Goal: Task Accomplishment & Management: Use online tool/utility

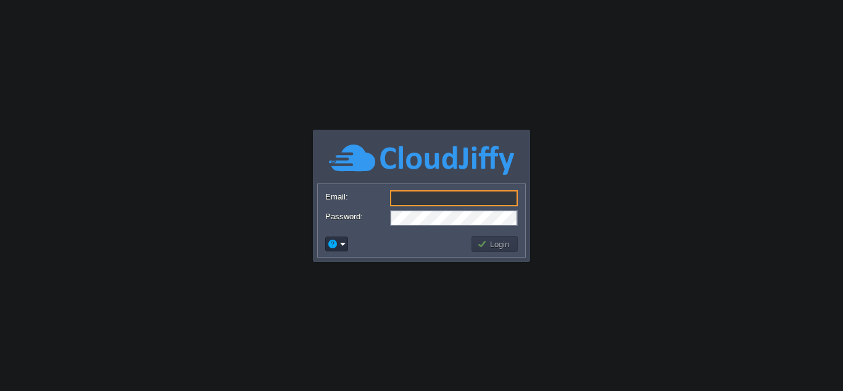
type input "[DOMAIN_NAME][EMAIL_ADDRESS][DOMAIN_NAME]"
click at [491, 243] on button "Login" at bounding box center [495, 243] width 36 height 11
click at [499, 244] on button "Login" at bounding box center [495, 243] width 36 height 11
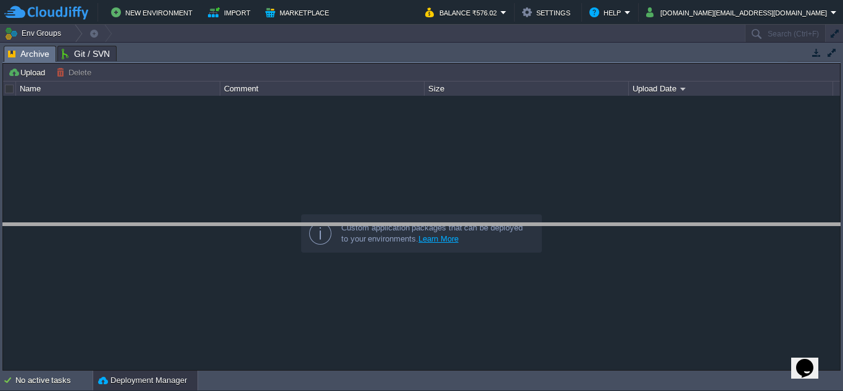
drag, startPoint x: 428, startPoint y: 51, endPoint x: 422, endPoint y: 228, distance: 177.2
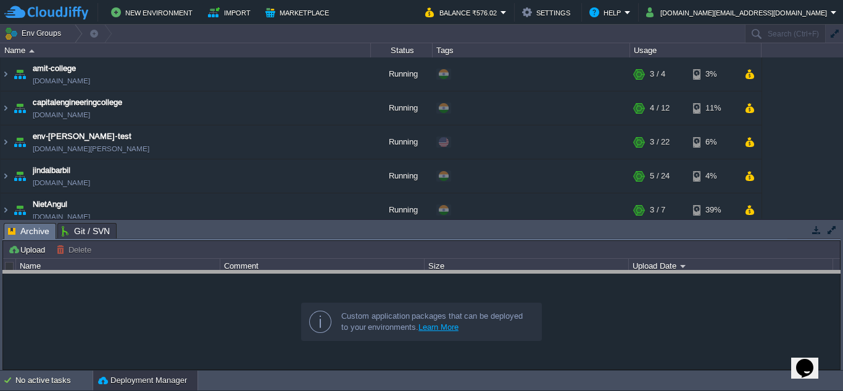
drag, startPoint x: 253, startPoint y: 234, endPoint x: 233, endPoint y: 282, distance: 51.7
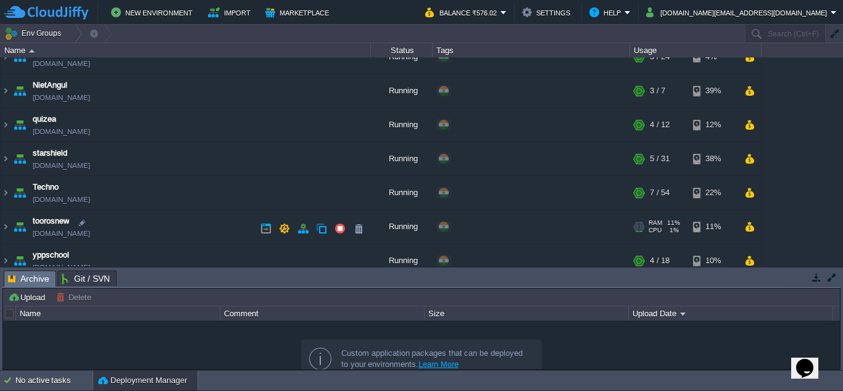
scroll to position [123, 0]
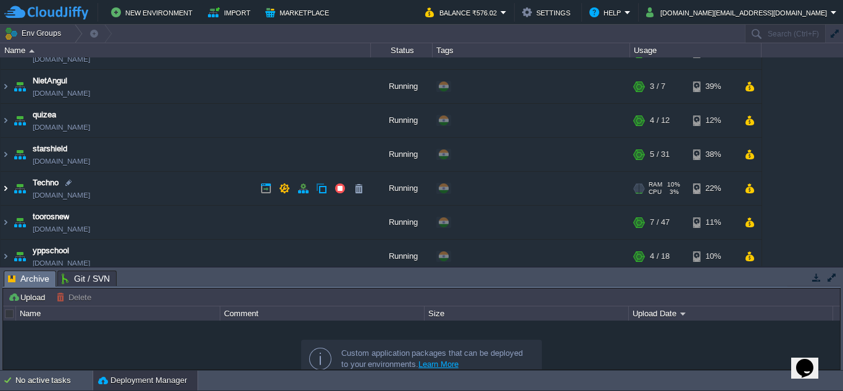
click at [5, 188] on img at bounding box center [6, 188] width 10 height 33
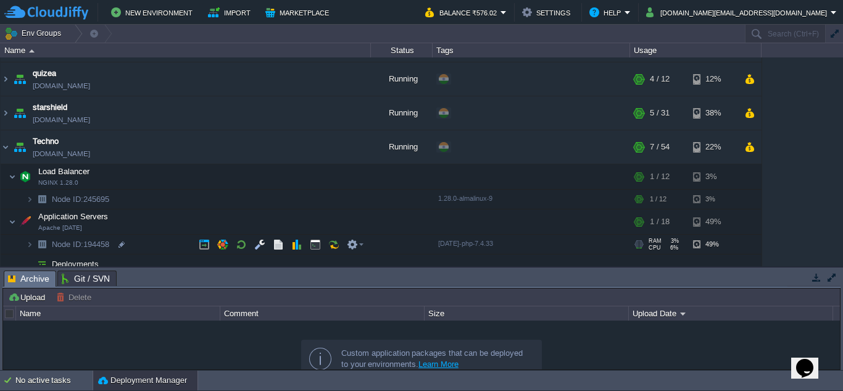
scroll to position [185, 0]
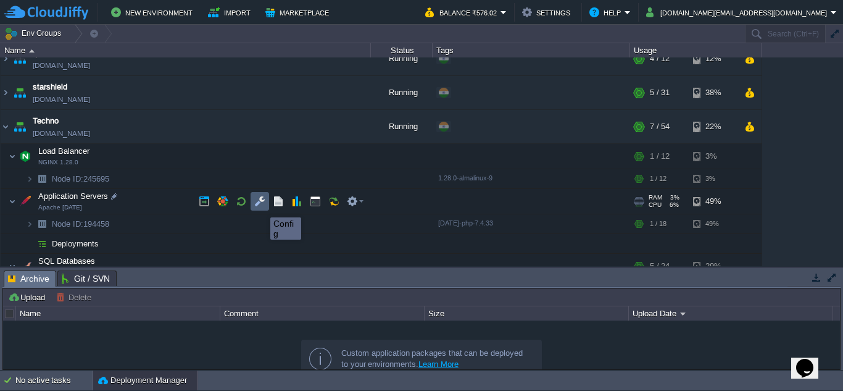
click at [261, 206] on button "button" at bounding box center [259, 201] width 11 height 11
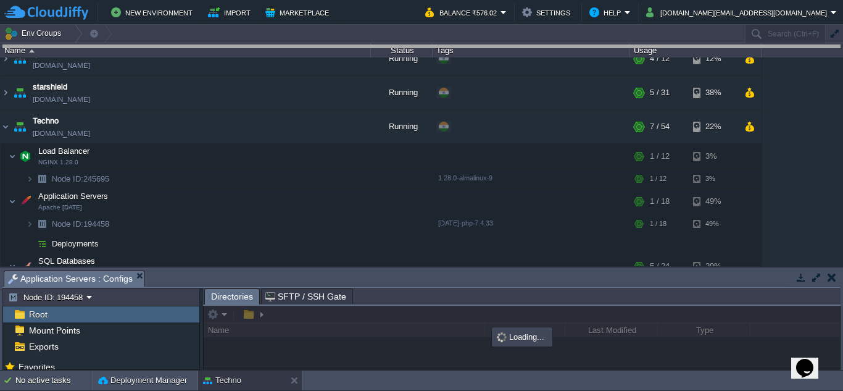
drag, startPoint x: 375, startPoint y: 277, endPoint x: 370, endPoint y: 34, distance: 243.1
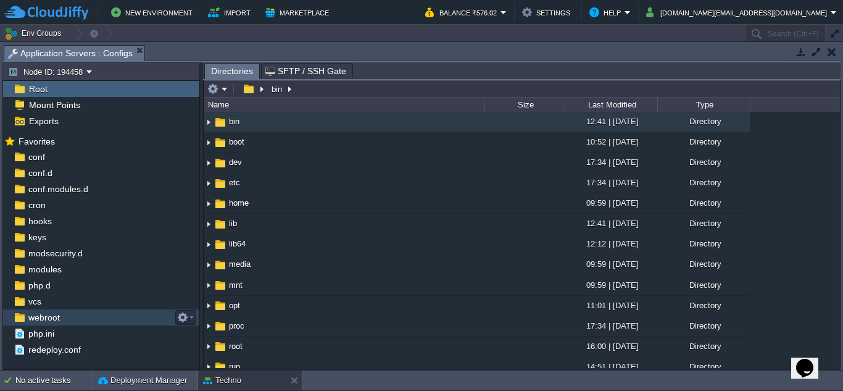
click at [48, 315] on span "webroot" at bounding box center [44, 317] width 36 height 11
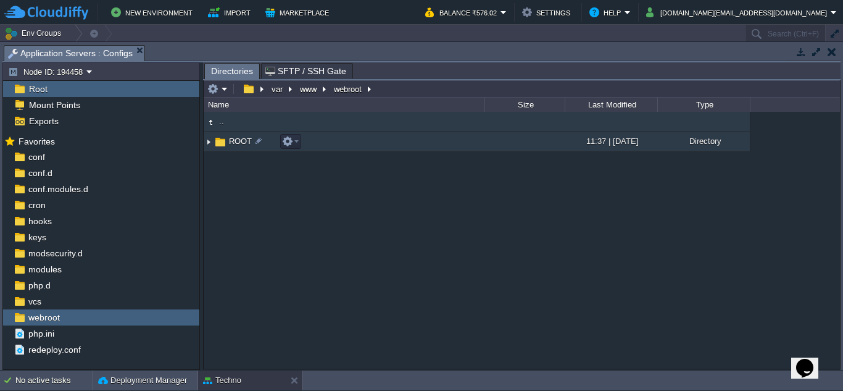
click at [210, 142] on img at bounding box center [209, 141] width 10 height 19
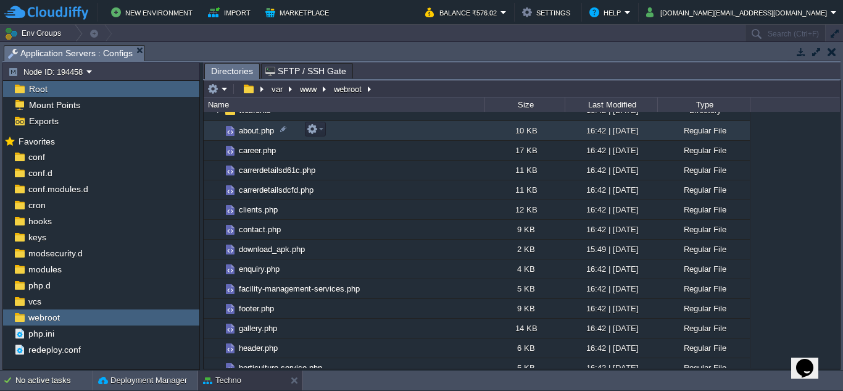
scroll to position [51, 0]
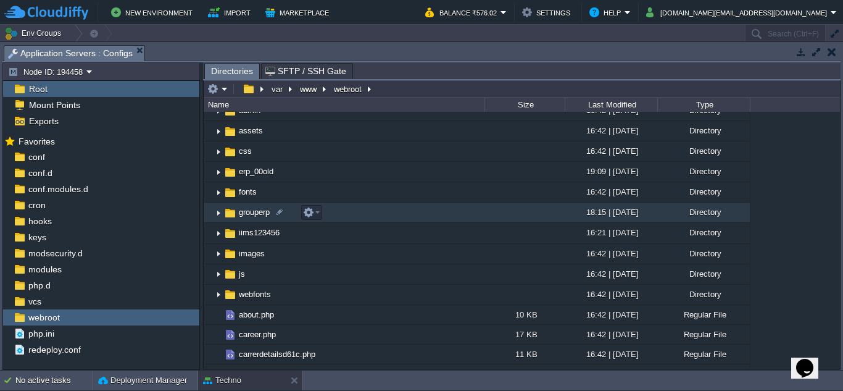
click at [217, 213] on img at bounding box center [218, 212] width 10 height 19
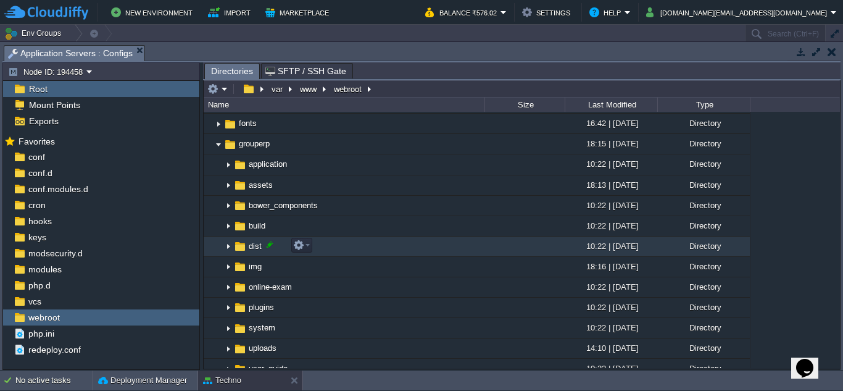
scroll to position [113, 0]
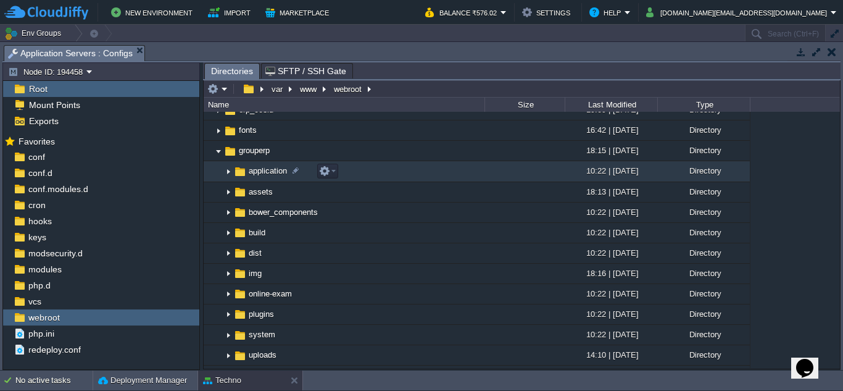
click at [228, 172] on img at bounding box center [228, 171] width 10 height 19
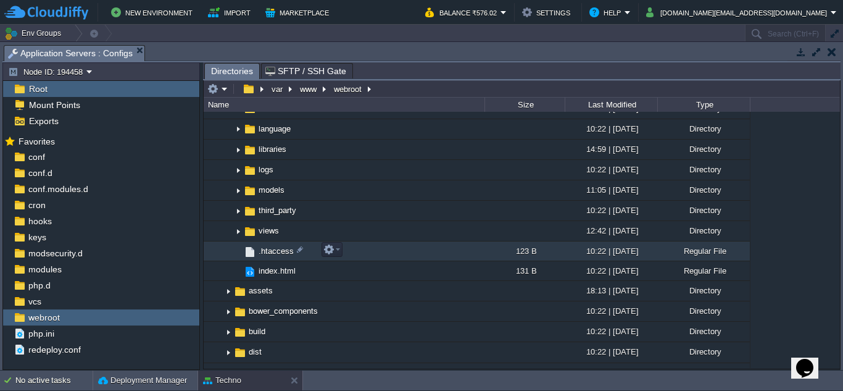
scroll to position [236, 0]
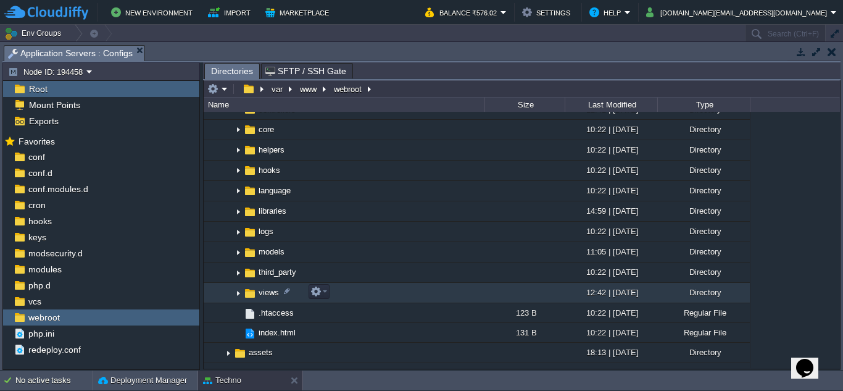
click at [237, 291] on img at bounding box center [238, 292] width 10 height 19
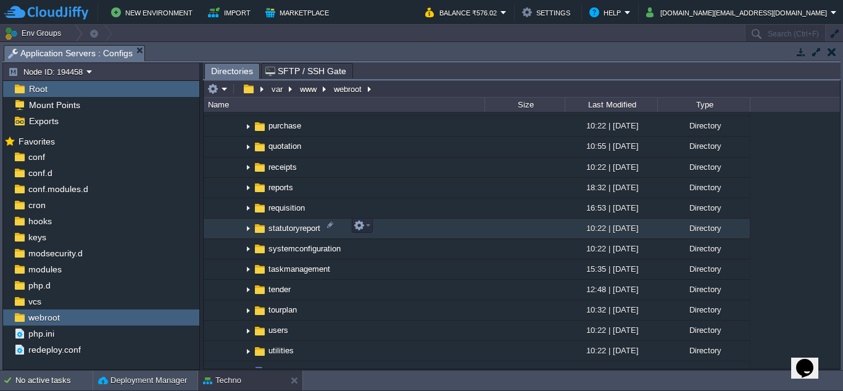
scroll to position [792, 0]
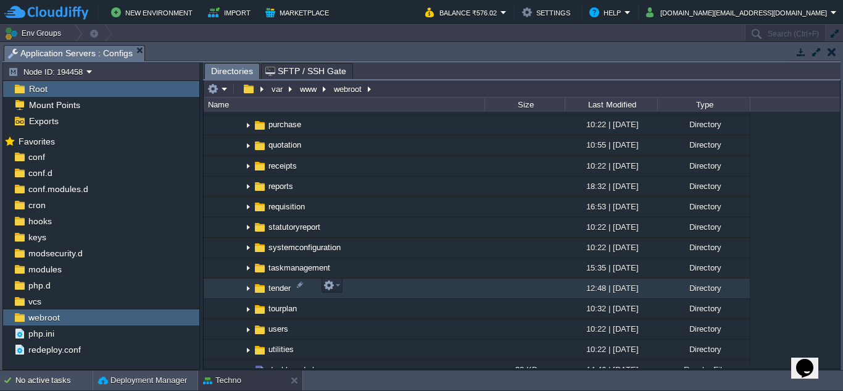
click at [248, 286] on img at bounding box center [248, 288] width 10 height 19
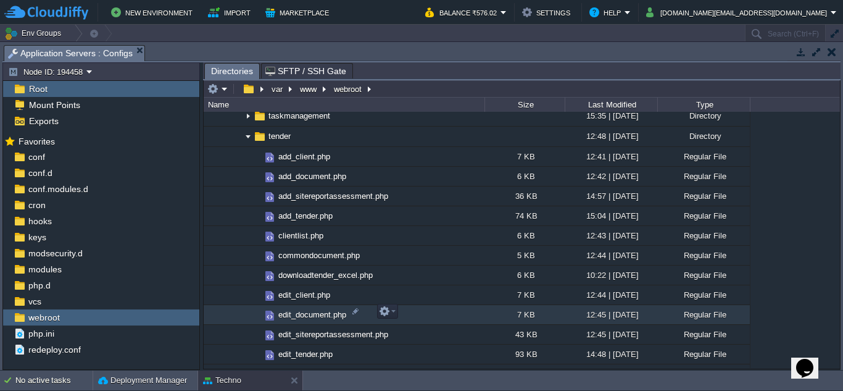
scroll to position [977, 0]
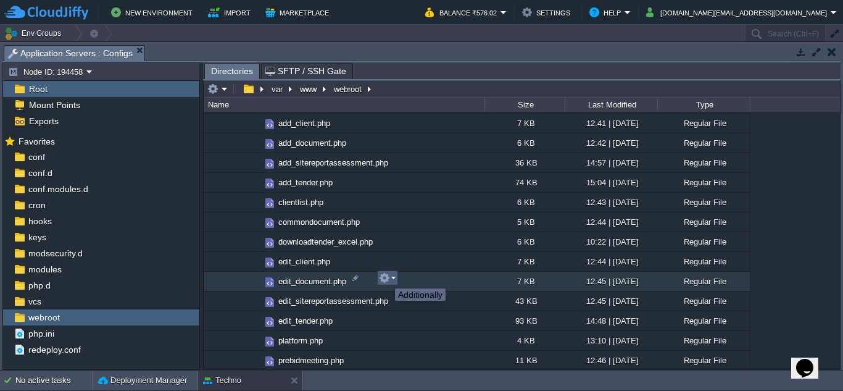
click at [386, 277] on button "button" at bounding box center [384, 277] width 11 height 11
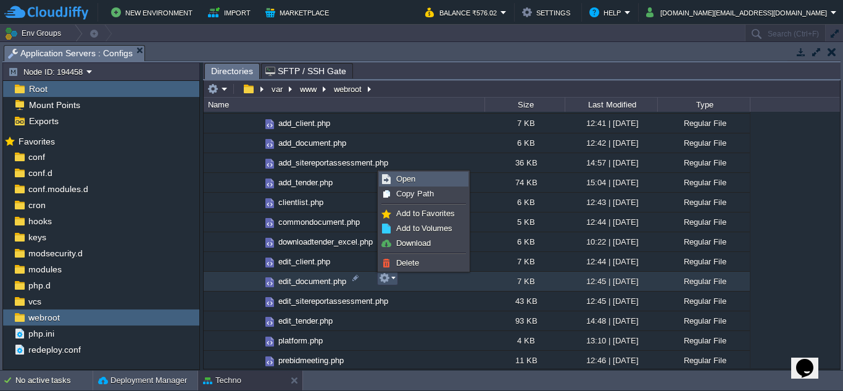
click at [408, 181] on span "Open" at bounding box center [405, 178] width 19 height 9
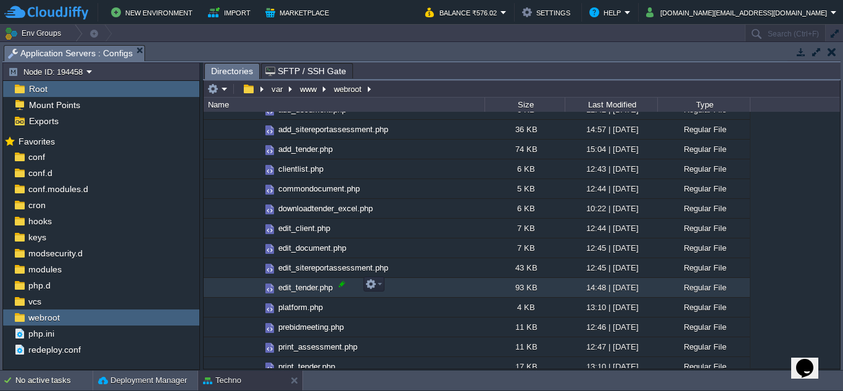
scroll to position [1038, 0]
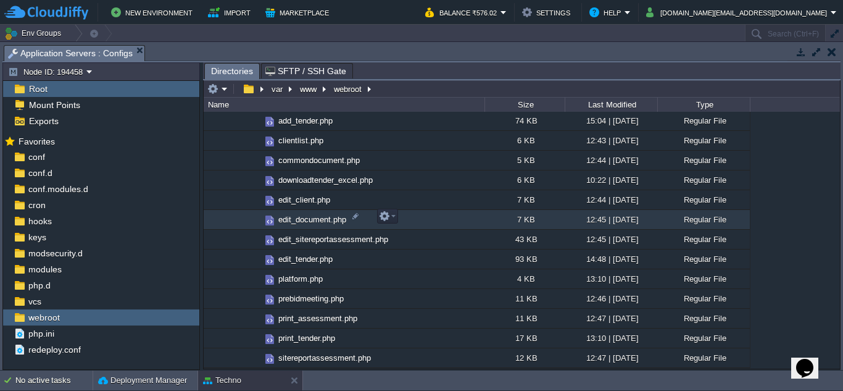
click at [335, 223] on span "edit_document.php" at bounding box center [312, 219] width 72 height 10
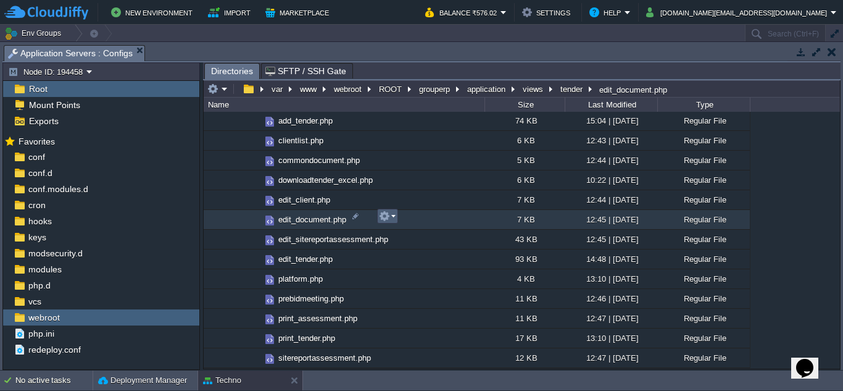
click at [392, 217] on em at bounding box center [387, 215] width 17 height 11
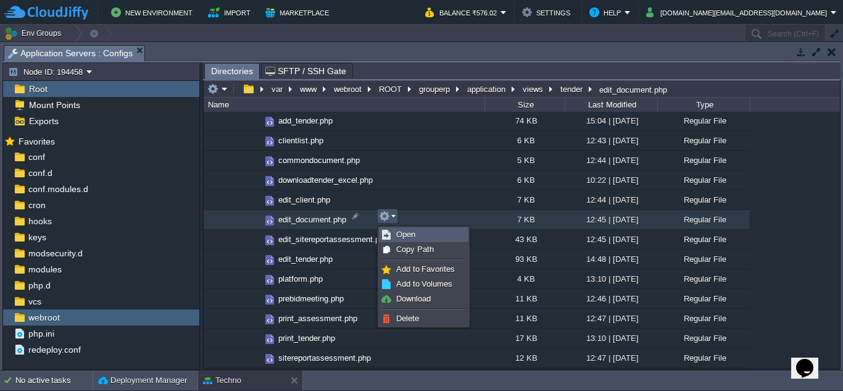
click at [399, 230] on span "Open" at bounding box center [405, 234] width 19 height 9
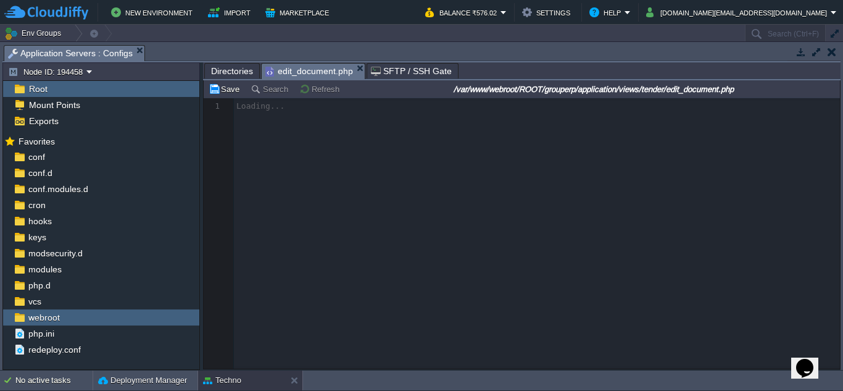
click at [357, 64] on em "edit_document.php" at bounding box center [314, 71] width 99 height 15
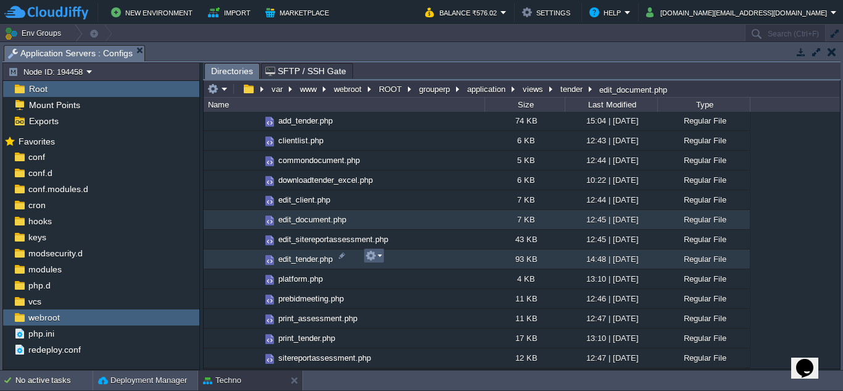
click at [379, 257] on em at bounding box center [373, 255] width 17 height 11
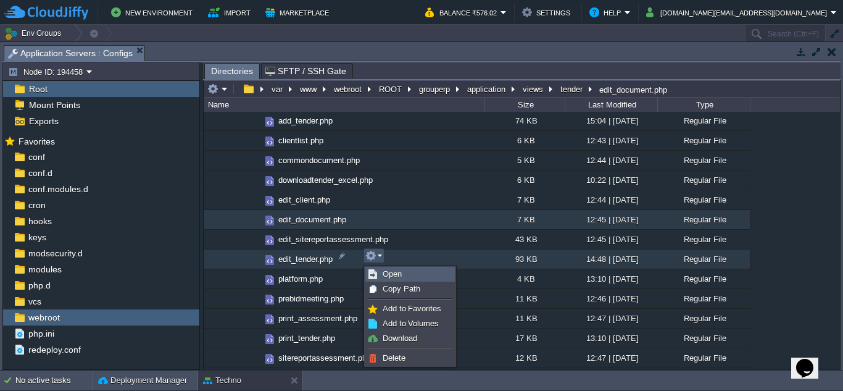
click at [400, 278] on span "Open" at bounding box center [392, 273] width 19 height 9
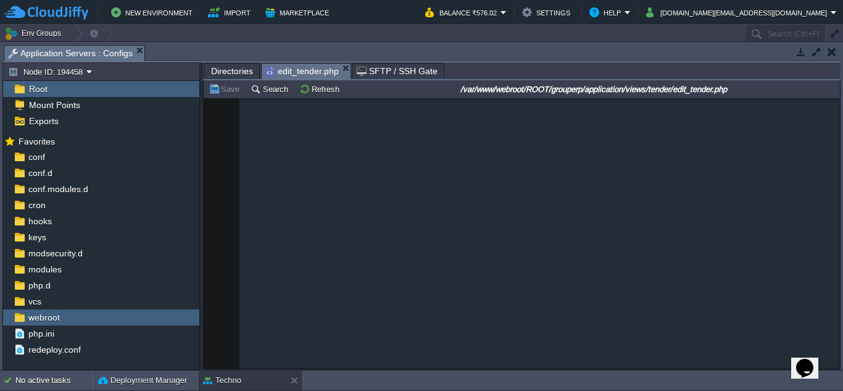
scroll to position [19568, 0]
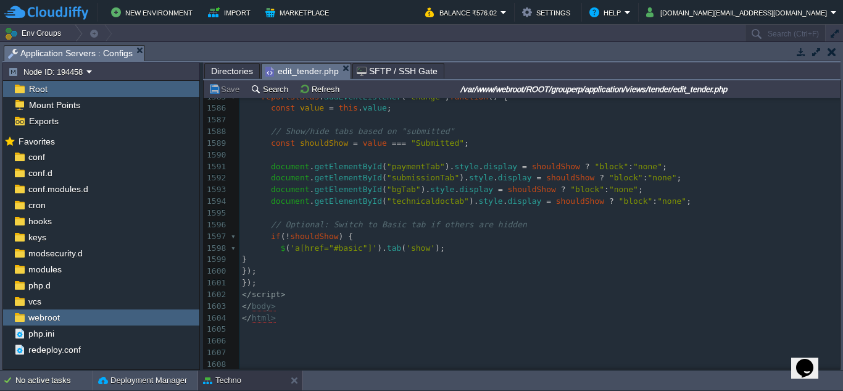
click at [304, 289] on pre "</ script >" at bounding box center [539, 295] width 600 height 12
click at [307, 295] on pre "</ script >" at bounding box center [539, 295] width 600 height 12
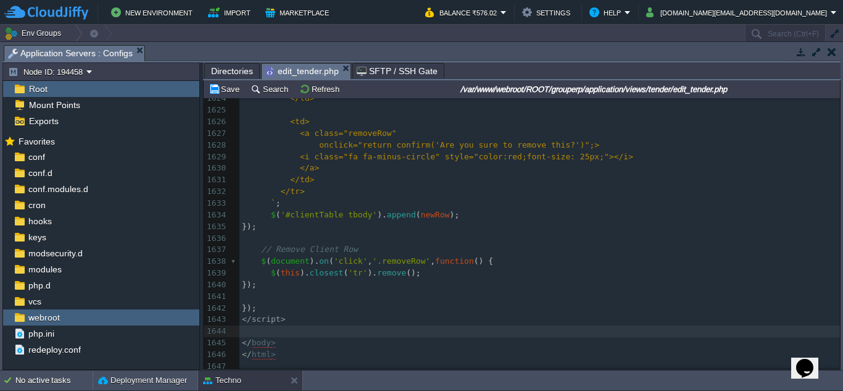
scroll to position [0, 0]
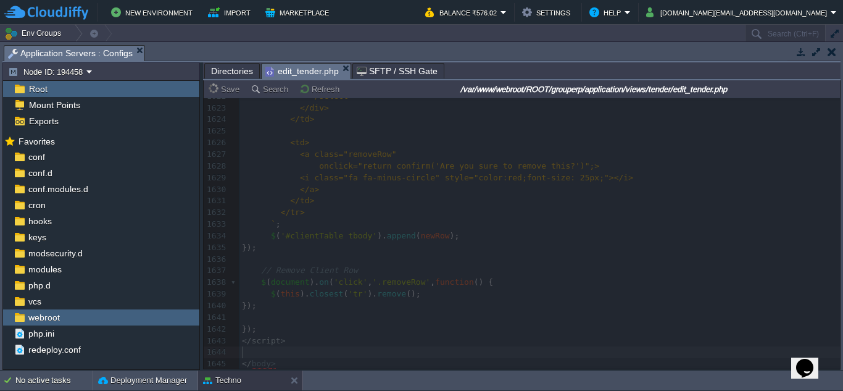
click at [229, 72] on span "Directories" at bounding box center [232, 71] width 42 height 15
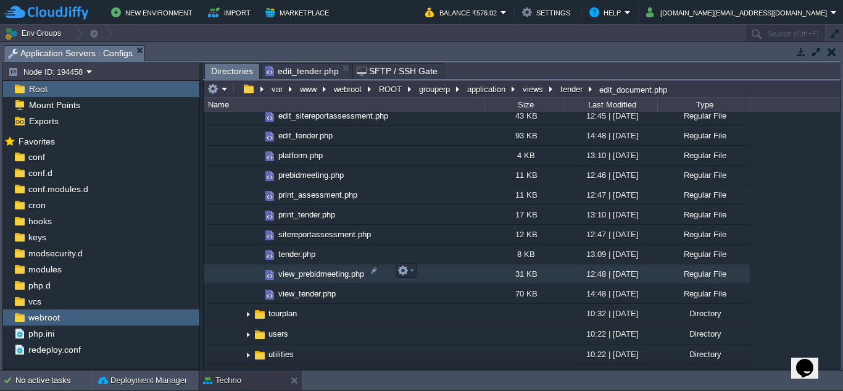
scroll to position [1224, 0]
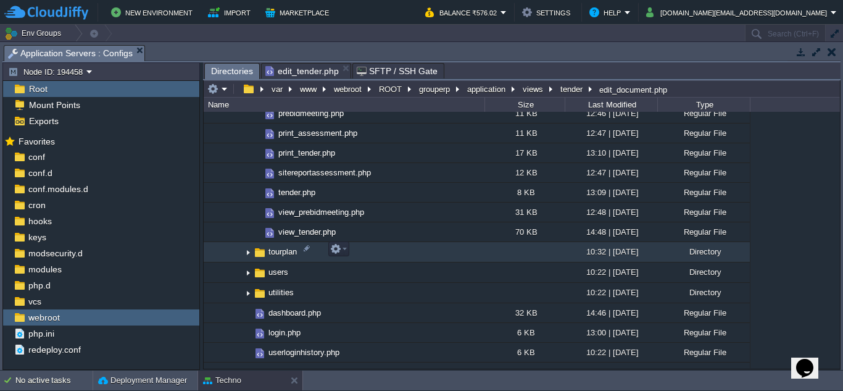
click at [248, 250] on img at bounding box center [248, 251] width 10 height 19
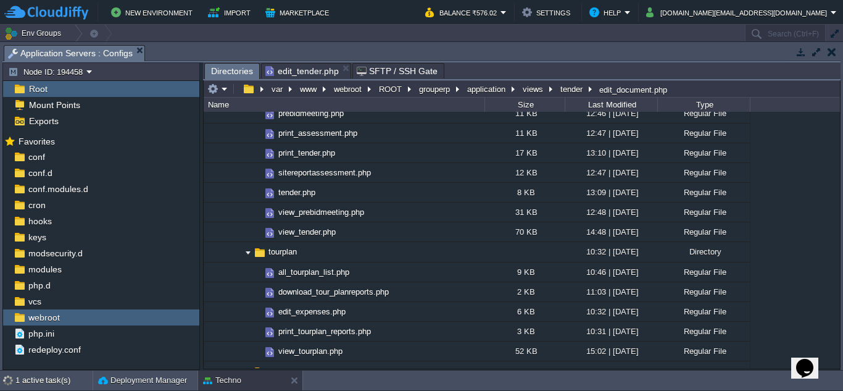
click at [306, 73] on span "edit_tender.php" at bounding box center [301, 71] width 73 height 15
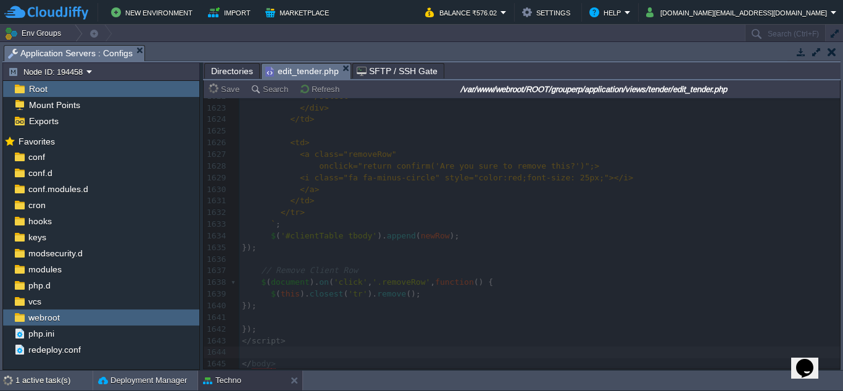
click at [452, 221] on div at bounding box center [522, 233] width 636 height 270
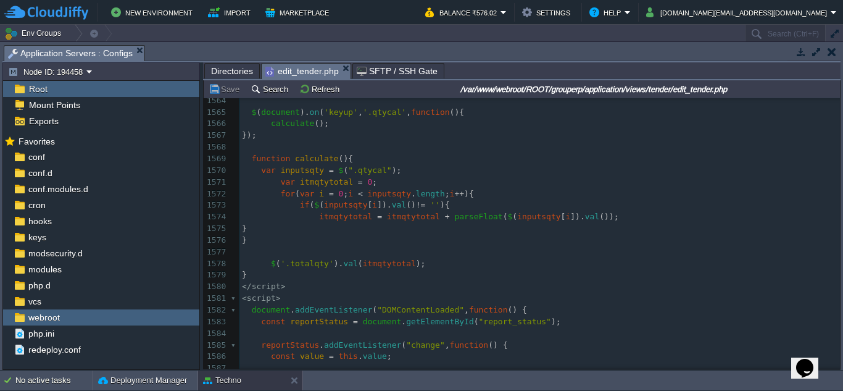
scroll to position [19136, 0]
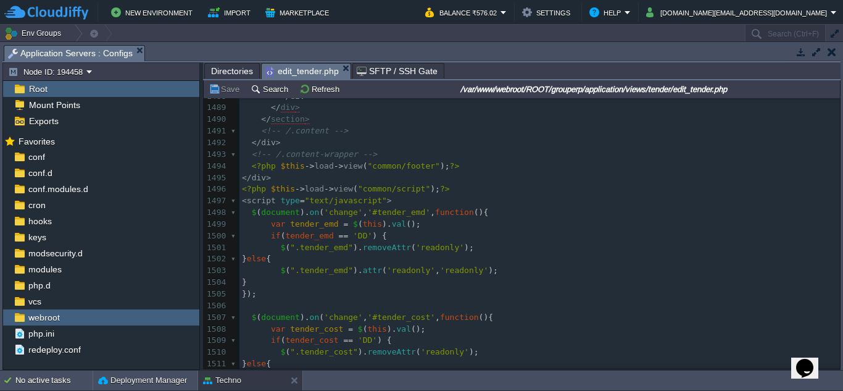
click at [231, 74] on span "Directories" at bounding box center [232, 71] width 42 height 15
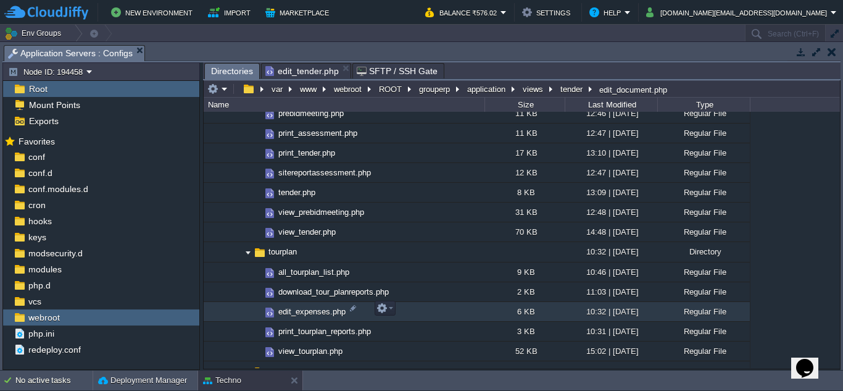
scroll to position [1285, 0]
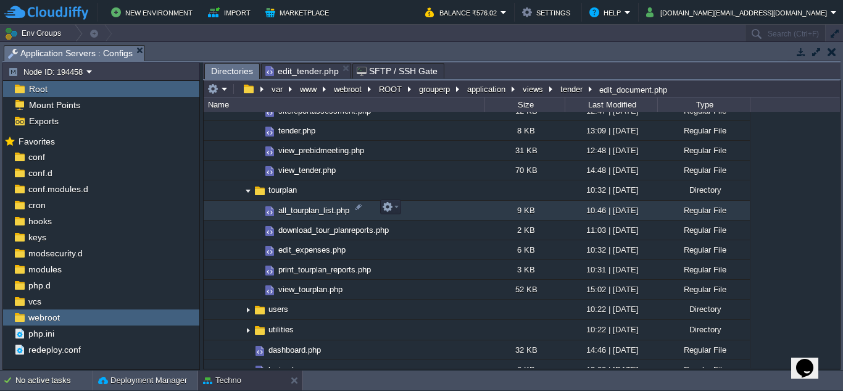
click at [314, 205] on span "all_tourplan_list.php" at bounding box center [313, 210] width 75 height 10
click at [394, 206] on em at bounding box center [390, 206] width 17 height 11
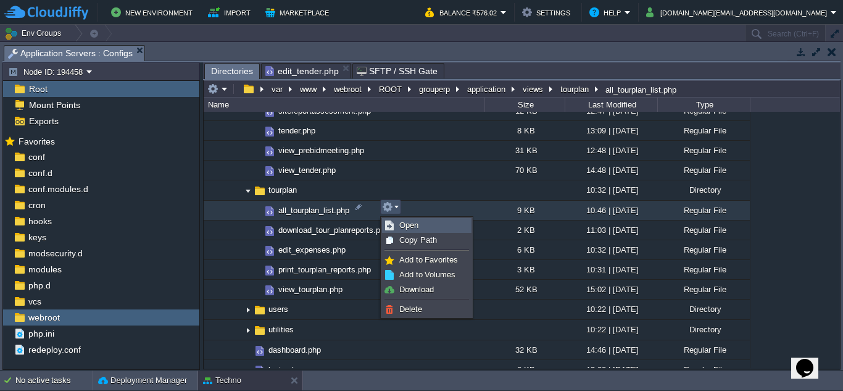
click at [408, 223] on span "Open" at bounding box center [408, 224] width 19 height 9
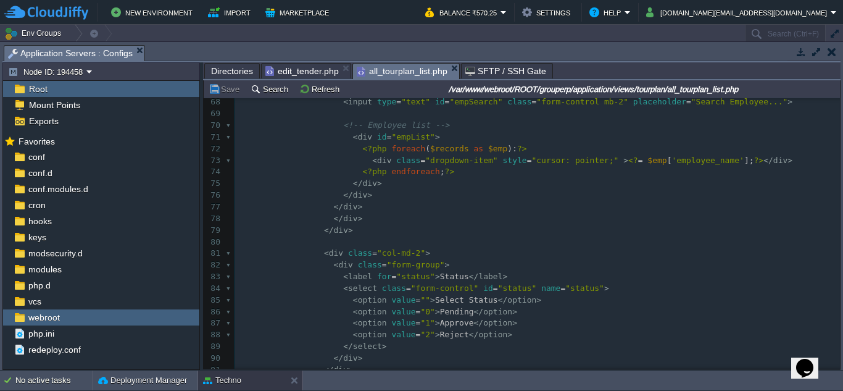
scroll to position [802, 0]
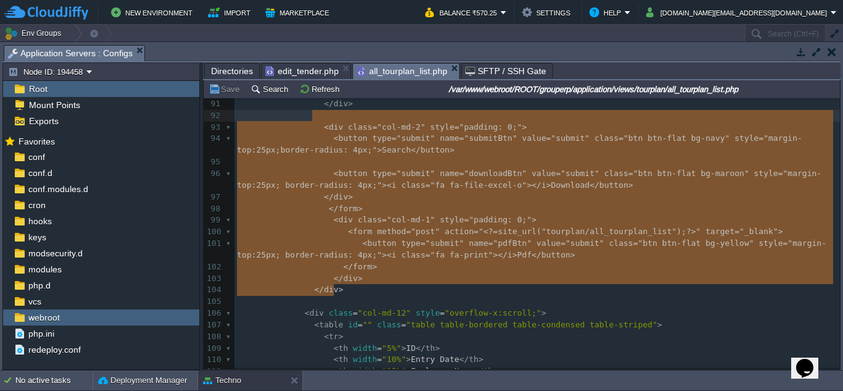
type textarea "-"
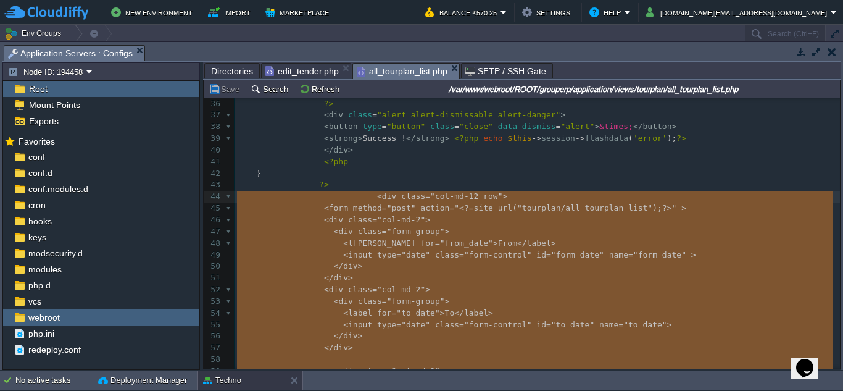
drag, startPoint x: 344, startPoint y: 292, endPoint x: 231, endPoint y: 199, distance: 147.3
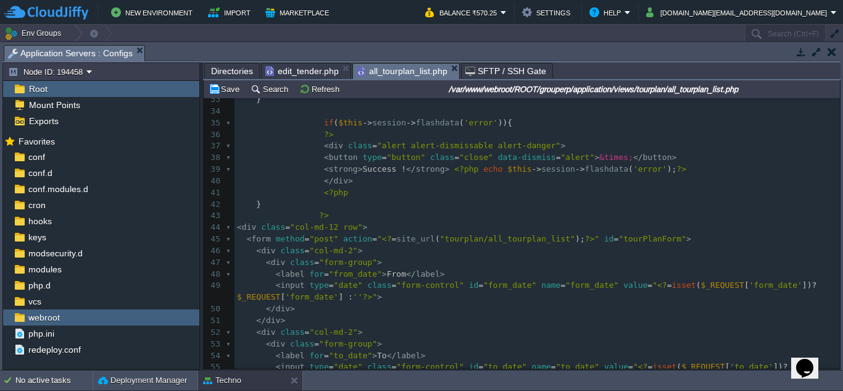
click at [373, 215] on pre "?>" at bounding box center [536, 216] width 605 height 12
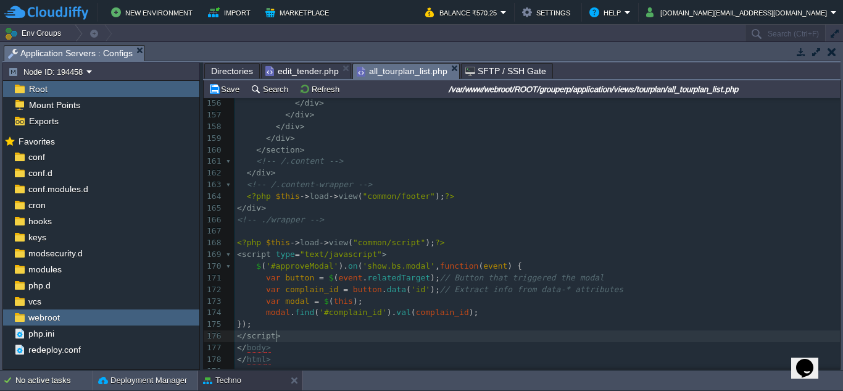
click at [289, 335] on pre "</ script >" at bounding box center [536, 336] width 605 height 12
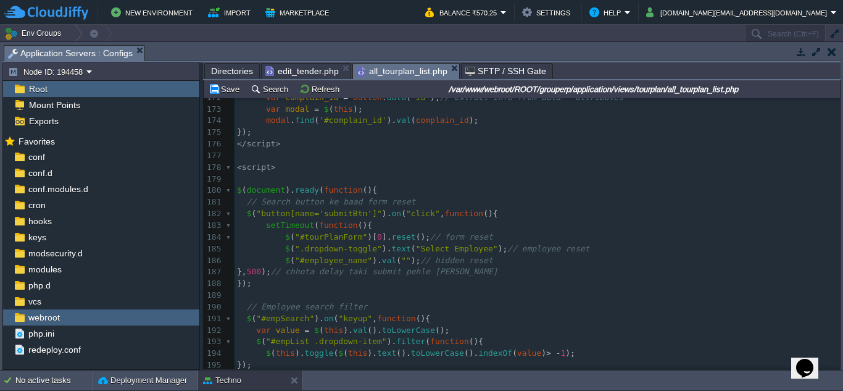
click at [294, 168] on pre "< script >" at bounding box center [536, 168] width 605 height 12
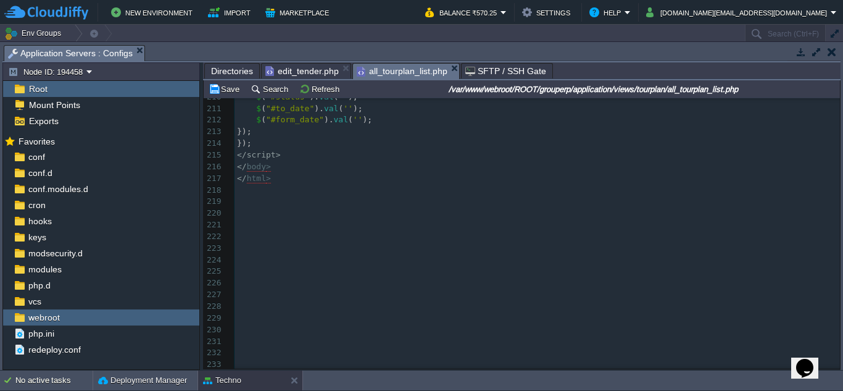
click at [296, 152] on pre "</ script >" at bounding box center [536, 155] width 605 height 12
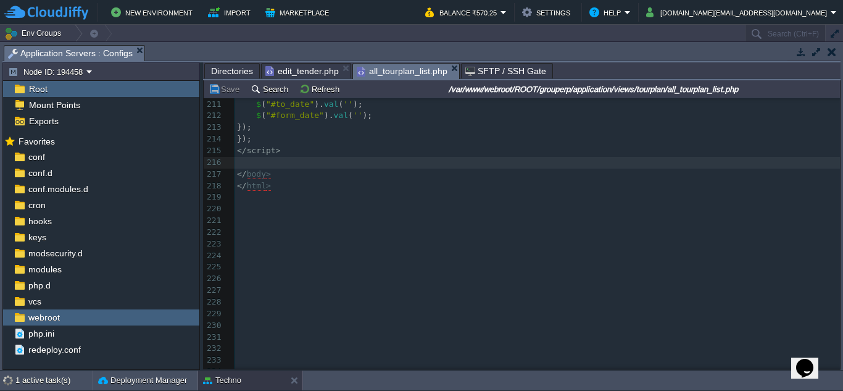
click at [225, 69] on span "Directories" at bounding box center [232, 71] width 42 height 15
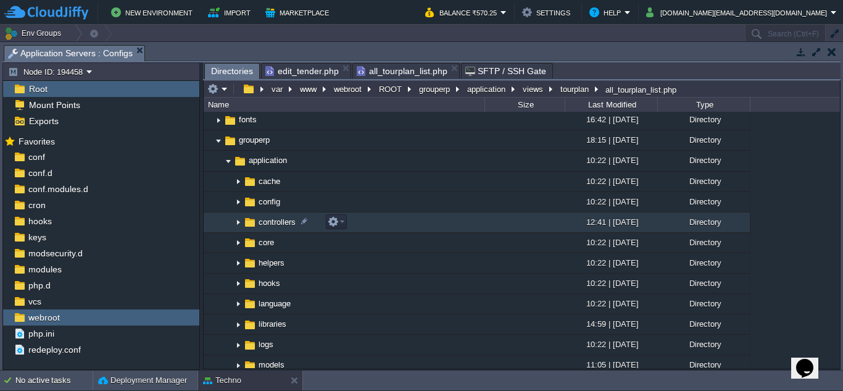
click at [236, 225] on img at bounding box center [238, 222] width 10 height 19
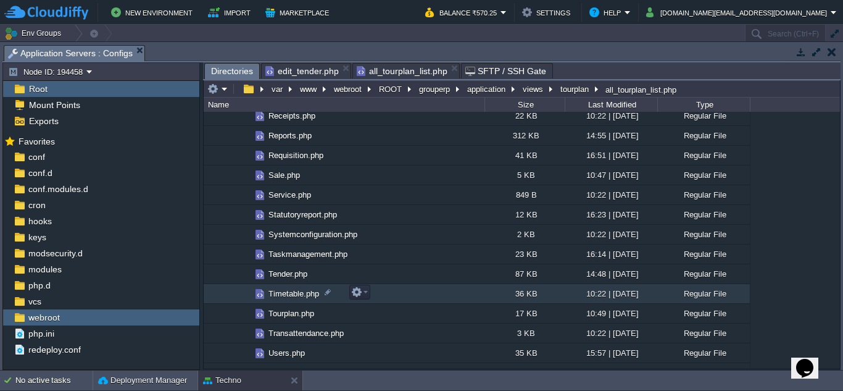
scroll to position [864, 0]
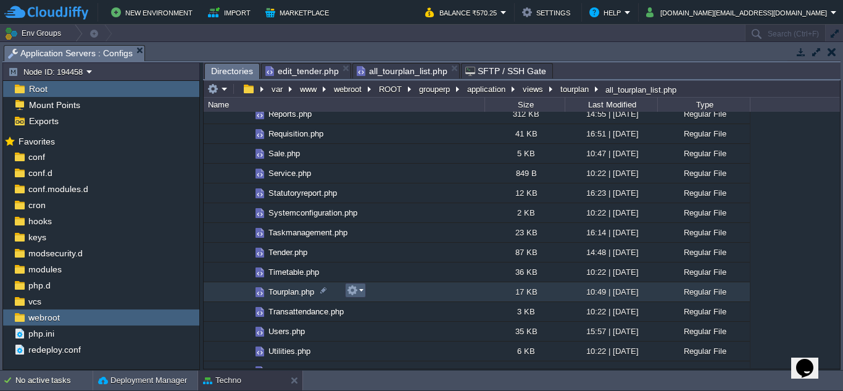
click at [362, 292] on em at bounding box center [355, 289] width 17 height 11
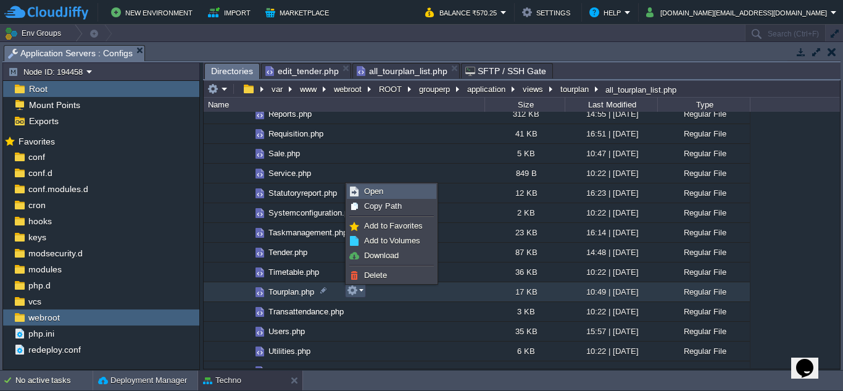
click at [385, 196] on link "Open" at bounding box center [391, 191] width 88 height 14
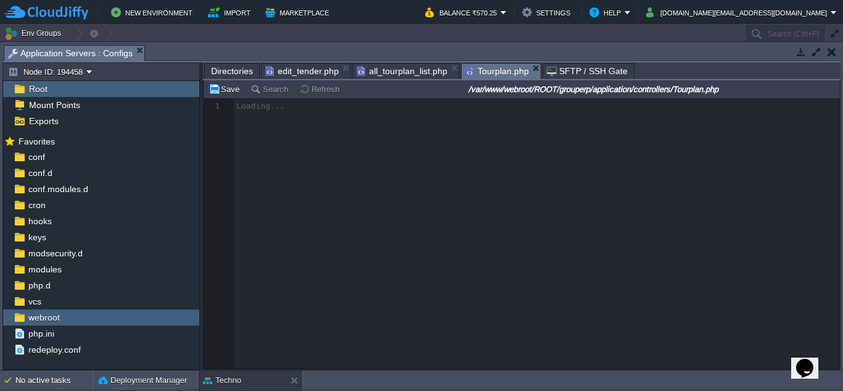
click at [298, 73] on span "edit_tender.php" at bounding box center [301, 71] width 73 height 15
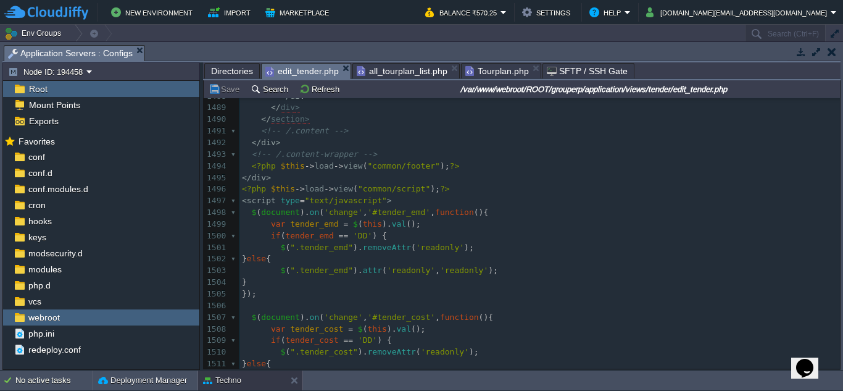
click at [402, 73] on span "all_tourplan_list.php" at bounding box center [402, 71] width 91 height 15
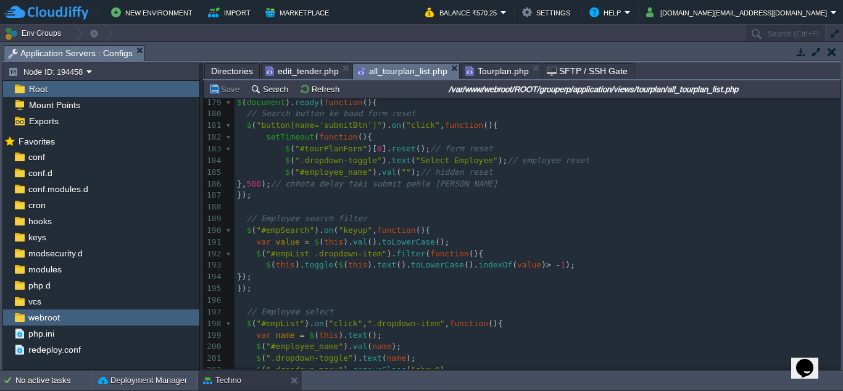
scroll to position [1881, 0]
